Goal: Consume media (video, audio)

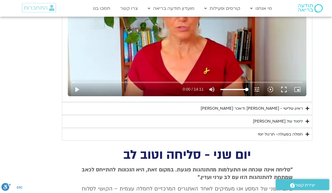
scroll to position [534, 0]
click at [309, 119] on icon "Accordion. Open links with Enter or Space, close with Escape, and navigate with…" at bounding box center [307, 121] width 4 height 4
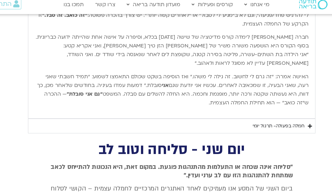
scroll to position [719, 0]
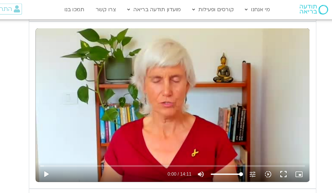
click at [277, 148] on button "fullscreen" at bounding box center [283, 151] width 13 height 13
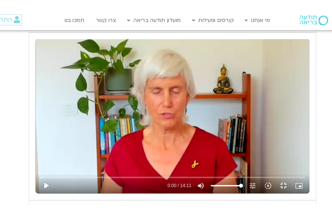
scroll to position [7, 0]
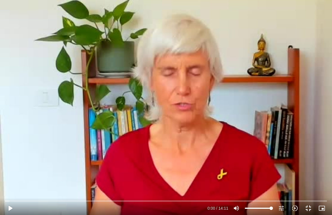
click at [15, 193] on button "play_arrow" at bounding box center [9, 207] width 13 height 13
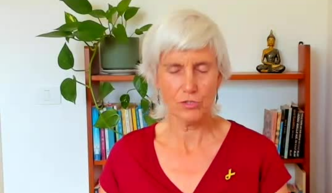
scroll to position [549, 0]
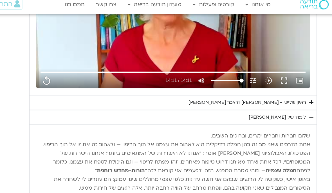
click at [305, 92] on icon "Accordion. Open links with Enter or Space, close with Escape, and navigate with…" at bounding box center [307, 94] width 4 height 4
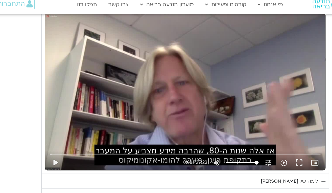
scroll to position [637, 0]
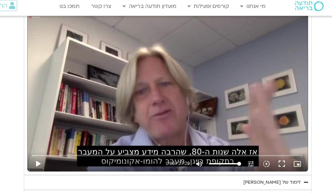
click at [67, 145] on button "play_arrow" at bounding box center [73, 145] width 13 height 13
type input "851.4"
type input "0.0195169583894312"
type input "851.4"
type input "0.144962166668847"
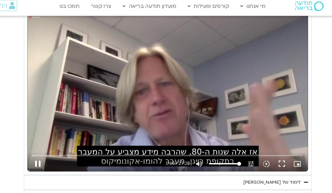
type input "851.4"
type input "0.239861834410129"
type input "851.4"
type input "0.374055000668147"
type input "851.4"
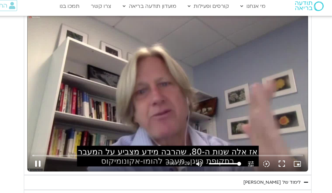
type input "0.501682292950916"
type input "851.4"
type input "0.627772417306626"
type input "851.4"
type input "0.752841959834176"
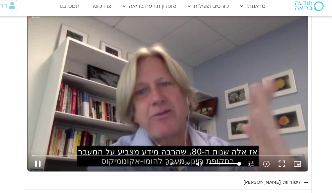
type input "851.4"
type input "0.879201167213508"
type input "851.4"
type input "1.00582899715493"
type input "851.4"
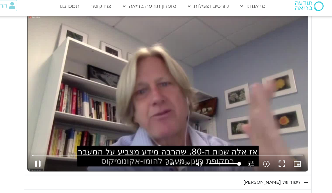
type input "1.13181749998857"
type input "851.4"
type input "1.2587501282099"
type input "851.4"
type input "1.38631992255859"
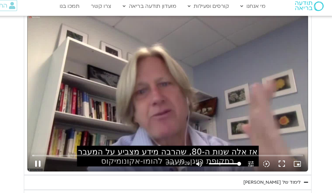
type input "851.4"
type input "1.51162392897707"
type input "851.4"
type input "1.63824318166429"
type input "851.4"
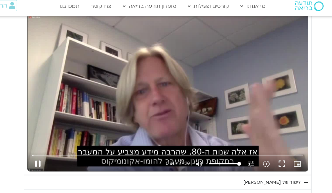
type input "1.7642266430708"
type input "851.4"
type input "1.88932160532181"
type input "851.4"
type input "2.01527032017533"
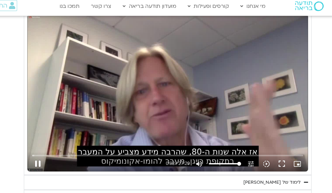
type input "851.4"
type input "2.14039413696364"
type input "851.4"
type input "2.26630599750626"
type input "851.4"
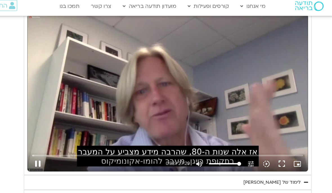
type input "2.39149202369656"
type input "851.4"
type input "2.51769632645598"
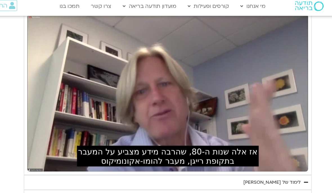
type input "851.4"
type input "255.818331712996"
type input "851.4"
type input "255.826222046185"
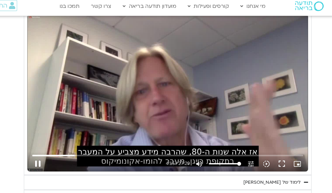
type input "851.4"
type input "255.951407170246"
type input "851.4"
type input "256.077160663526"
type input "851.4"
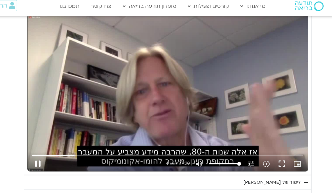
type input "256.202320865414"
type input "851.4"
type input "256.327372987204"
type input "851.4"
type input "256.452657901607"
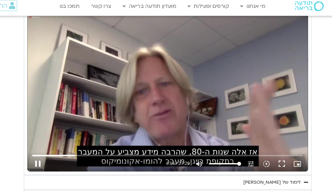
type input "851.4"
type input "256.577769231006"
type input "851.4"
type input "256.70300610041"
type input "851.4"
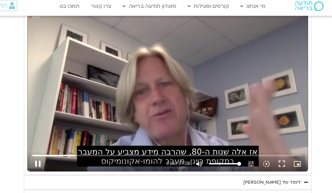
type input "256.828625054591"
type input "851.4"
type input "256.951982838"
type input "851.4"
type input "257.080686385689"
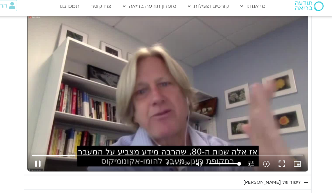
type input "851.4"
type input "257.20584599533"
type input "851.4"
type input "257.331370865195"
type input "851.4"
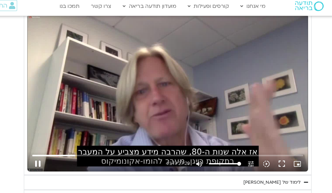
type input "257.456488397281"
type input "851.4"
type input "257.582881974783"
type input "851.4"
type input "257.709231959463"
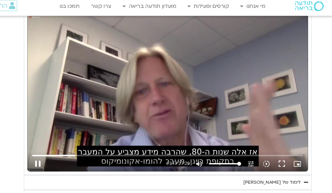
type input "851.4"
click at [279, 141] on button "fullscreen" at bounding box center [285, 145] width 13 height 13
type input "257.88688528569"
type input "851.4"
type input "257.949402986"
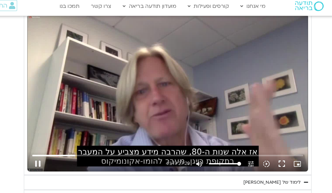
type input "851.4"
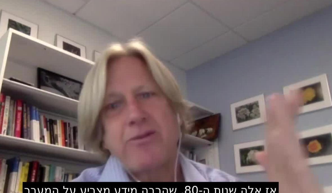
type input "258.140719703365"
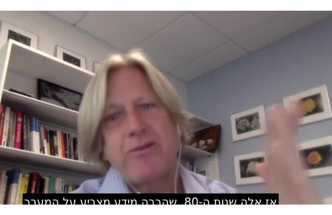
scroll to position [7, 0]
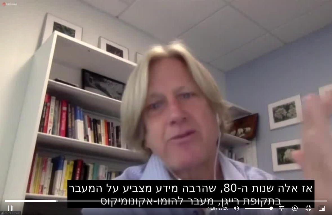
type input "851.4"
type input "258.265940869344"
type input "851.4"
type input "258.416532451113"
type input "851.4"
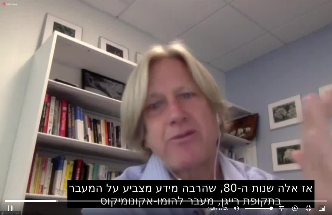
type input "258.542632575363"
type input "851.4"
type input "258.66783144906"
type input "851.4"
type input "258.794021239132"
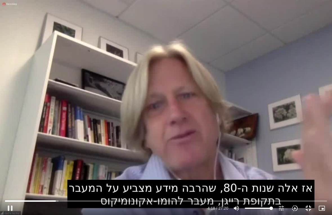
type input "851.4"
type input "258.91938698654"
type input "851.4"
type input "259.044948806406"
type input "851.4"
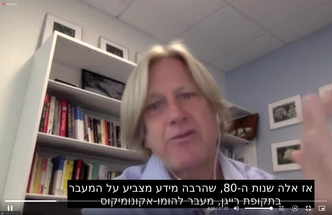
type input "259.170066598493"
type input "851.4"
type input "259.295381014429"
type input "851.4"
type input "259.420471974119"
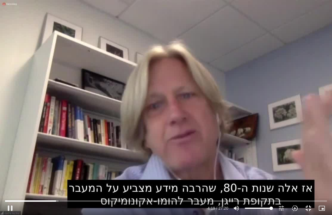
type input "851.4"
type input "259.546351264328"
type input "851.4"
type input "259.671514555281"
type input "851.4"
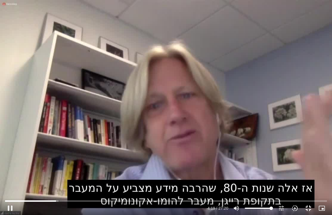
type input "259.79686709806"
type input "851.4"
type input "259.922112721863"
type input "851.4"
type input "260.047694416777"
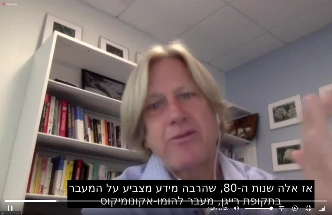
type input "851.4"
type input "260.172880383314"
type input "851.4"
type input "260.299343019066"
type input "851.4"
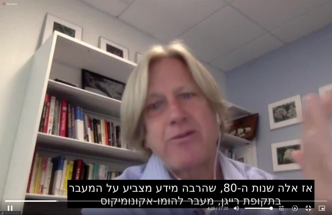
type input "260.424715332552"
type input "851.4"
type input "260.550647051021"
type input "851.4"
type input "260.676056560584"
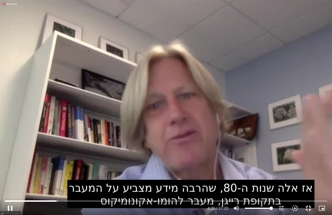
type input "851.4"
type input "260.801351666041"
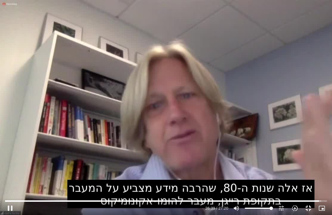
type input "851.4"
type input "1599.931241852"
type input "851.4"
type input "1600.06740753975"
type input "851.4"
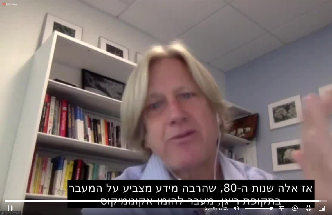
type input "1600.19294837462"
type input "851.4"
type input "1600.31883344946"
type input "851.4"
type input "1600.44411649069"
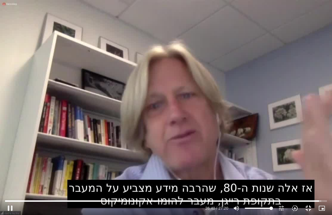
type input "851.4"
type input "1600.56944507279"
type input "851.4"
type input "1600.69562206883"
type input "851.4"
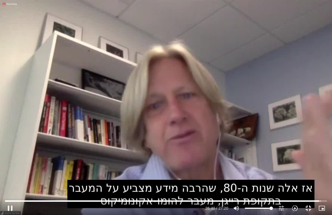
type input "1600.82129814845"
type input "851.4"
type input "1600.932036715"
type input "851.4"
type input "1601.0739335987"
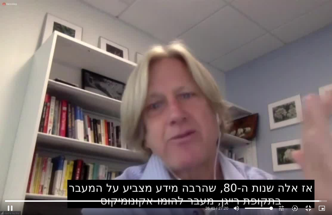
type input "851.4"
type input "1601.19932001148"
type input "851.4"
type input "1601.32484175645"
type input "851.4"
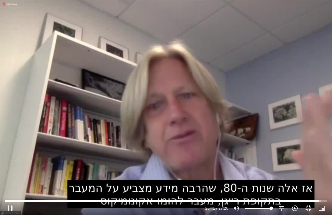
type input "1601.44993771112"
type input "851.4"
type input "1601.57597891536"
type input "851.4"
type input "1601.70108220062"
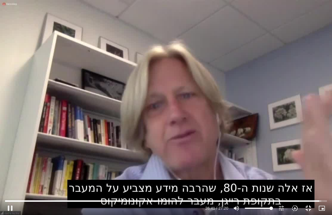
type input "851.4"
type input "1601.83295382411"
type input "851.4"
type input "1601.930050087"
type input "851.4"
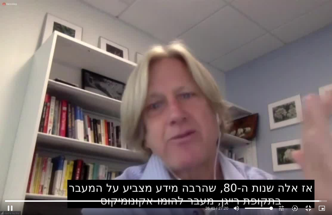
type input "1602.08379272199"
type input "851.4"
type input "1602.2092812853"
type input "851.4"
type input "1602.33448446404"
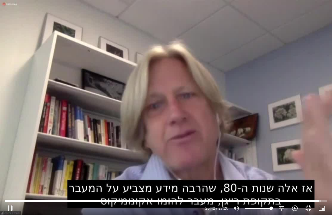
type input "851.4"
type input "1602.45975439269"
type input "851.4"
type input "1602.58506790323"
type input "851.4"
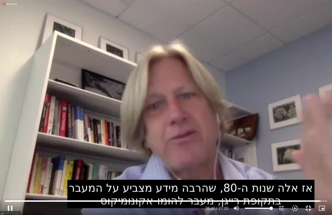
type input "1602.71014042716"
type input "851.4"
type input "1602.83568189552"
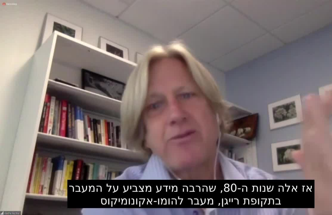
type input "851.4"
type input "1603.930685667"
type input "851.4"
type input "1604.09045462253"
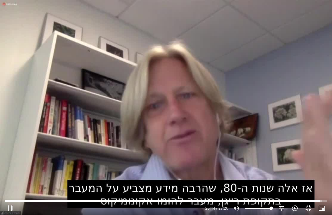
type input "851.4"
type input "1604.21560997768"
type input "851.4"
type input "1604.34103019412"
type input "851.4"
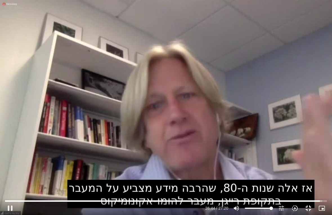
type input "1604.46612812317"
type input "851.4"
type input "1604.59136196843"
type input "851.4"
type input "1604.71656357069"
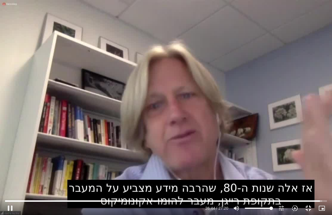
type input "851.4"
type input "1604.84170449728"
type input "851.4"
type input "1604.96681596715"
type input "851.4"
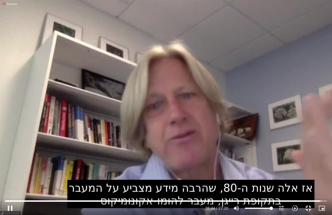
type input "1605.09190086042"
type input "851.4"
type input "1605.2191797152"
type input "851.4"
type input "1605.34493747423"
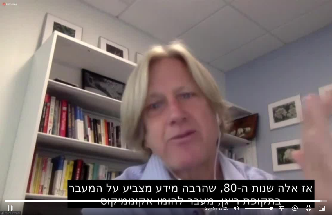
type input "851.4"
type input "1605.47018198595"
type input "851.4"
type input "1605.5961430786"
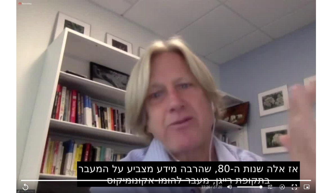
scroll to position [635, 0]
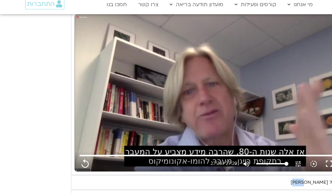
click at [234, 163] on summary "לימוד של [PERSON_NAME]" at bounding box center [187, 163] width 250 height 13
